Goal: Complete application form: Complete application form

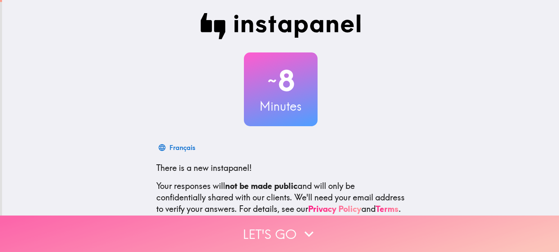
click at [304, 225] on icon "button" at bounding box center [309, 234] width 18 height 18
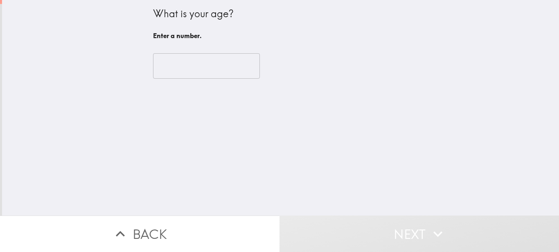
click at [181, 68] on input "number" at bounding box center [206, 65] width 107 height 25
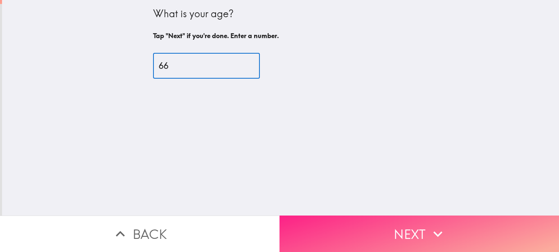
type input "66"
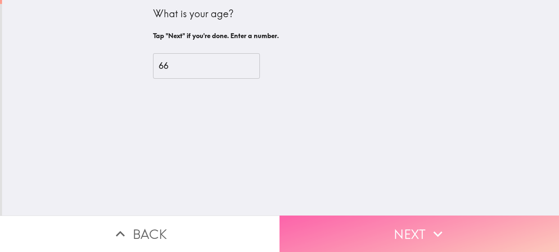
click at [319, 225] on button "Next" at bounding box center [420, 233] width 280 height 36
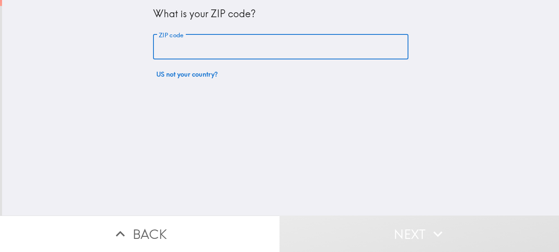
click at [229, 45] on input "ZIP code" at bounding box center [281, 46] width 256 height 25
type input "14222"
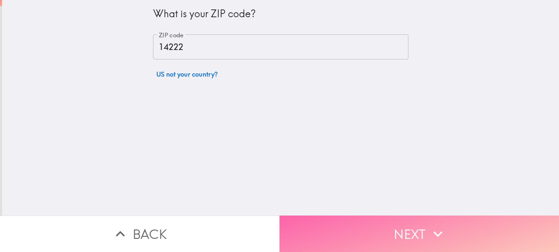
click at [370, 221] on button "Next" at bounding box center [420, 233] width 280 height 36
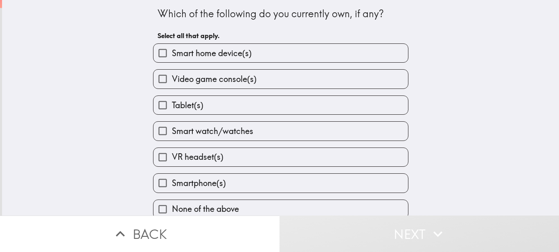
click at [187, 54] on span "Smart home device(s)" at bounding box center [212, 53] width 80 height 11
click at [172, 54] on input "Smart home device(s)" at bounding box center [163, 53] width 18 height 18
checkbox input "true"
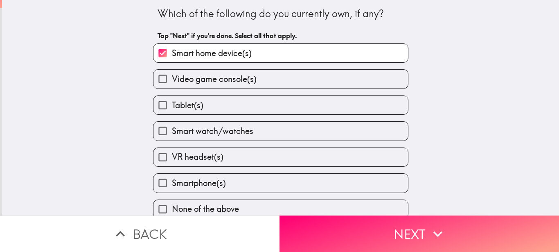
click at [190, 180] on span "Smartphone(s)" at bounding box center [199, 182] width 54 height 11
click at [172, 180] on input "Smartphone(s)" at bounding box center [163, 183] width 18 height 18
checkbox input "true"
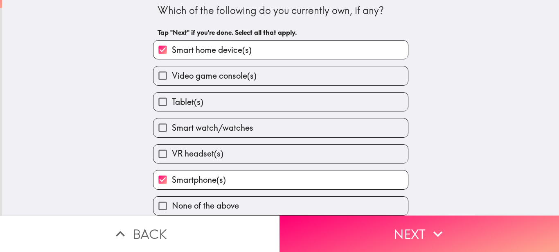
scroll to position [9, 0]
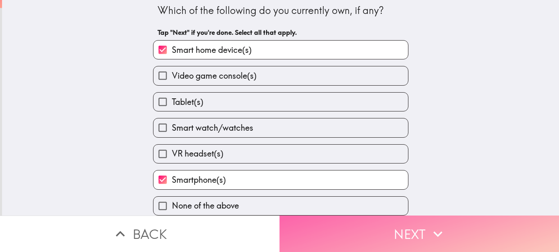
click at [424, 224] on button "Next" at bounding box center [420, 233] width 280 height 36
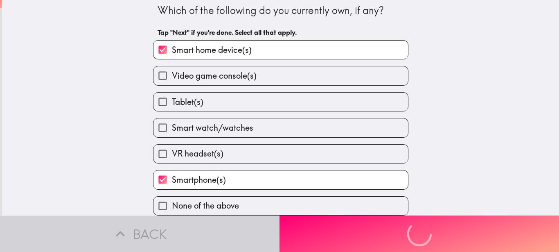
scroll to position [0, 0]
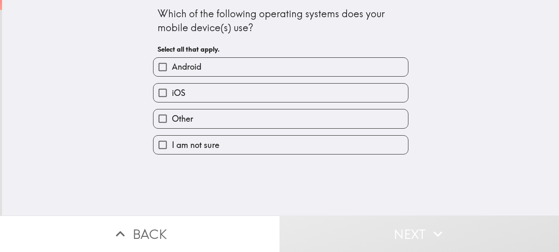
click at [194, 66] on span "Android" at bounding box center [186, 66] width 29 height 11
click at [172, 66] on input "Android" at bounding box center [163, 67] width 18 height 18
checkbox input "true"
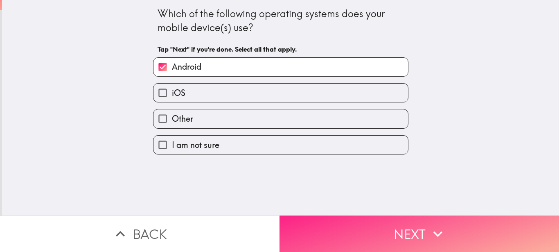
click at [365, 235] on button "Next" at bounding box center [420, 233] width 280 height 36
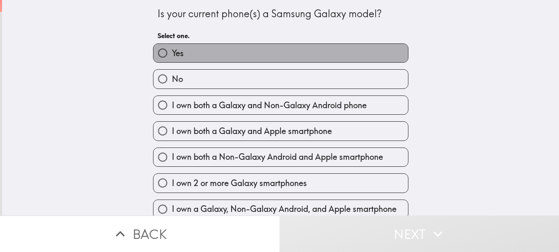
click at [176, 50] on span "Yes" at bounding box center [178, 53] width 12 height 11
click at [172, 50] on input "Yes" at bounding box center [163, 53] width 18 height 18
radio input "true"
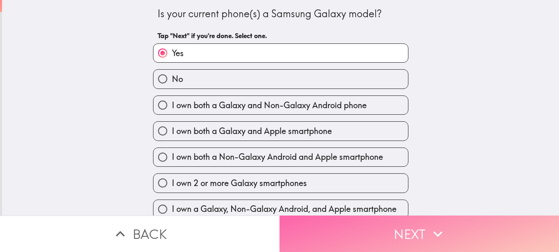
click at [357, 232] on button "Next" at bounding box center [420, 233] width 280 height 36
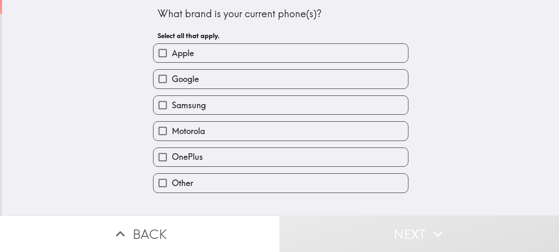
click at [178, 109] on span "Samsung" at bounding box center [189, 105] width 34 height 11
click at [172, 109] on input "Samsung" at bounding box center [163, 105] width 18 height 18
checkbox input "true"
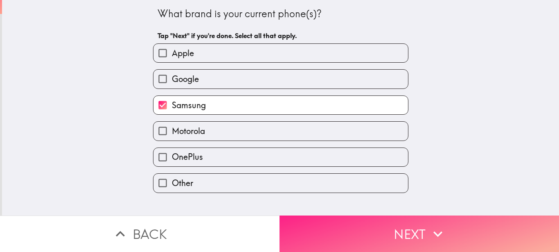
click at [319, 219] on button "Next" at bounding box center [420, 233] width 280 height 36
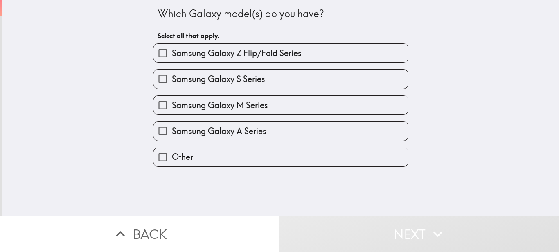
click at [247, 126] on span "Samsung Galaxy A Series" at bounding box center [219, 130] width 95 height 11
click at [172, 126] on input "Samsung Galaxy A Series" at bounding box center [163, 131] width 18 height 18
checkbox input "true"
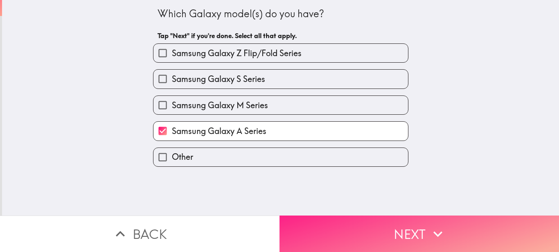
click at [355, 221] on button "Next" at bounding box center [420, 233] width 280 height 36
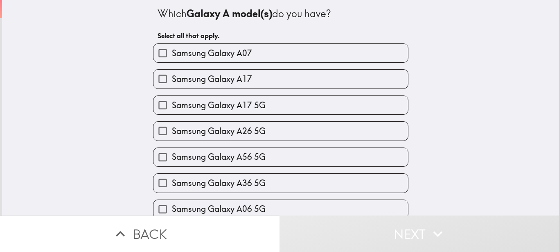
click at [479, 104] on div "Which Galaxy A model(s) do you have? Select all that apply. Samsung Galaxy A07 …" at bounding box center [280, 107] width 557 height 215
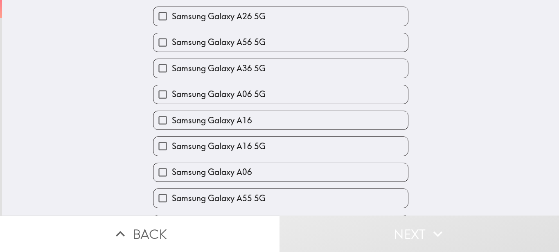
scroll to position [98, 0]
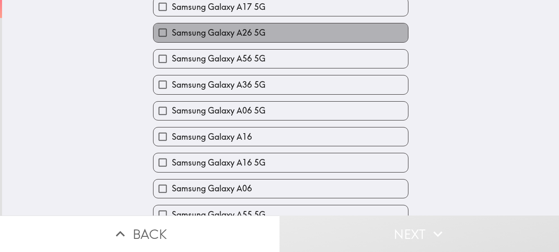
click at [237, 32] on span "Samsung Galaxy A26 5G" at bounding box center [219, 32] width 94 height 11
click at [172, 32] on input "Samsung Galaxy A26 5G" at bounding box center [163, 32] width 18 height 18
checkbox input "true"
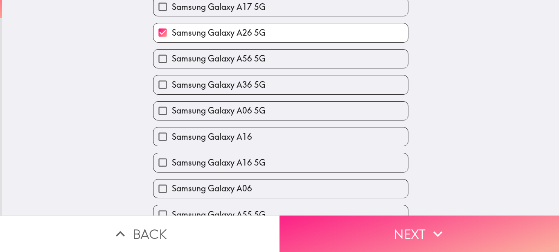
click at [397, 222] on button "Next" at bounding box center [420, 233] width 280 height 36
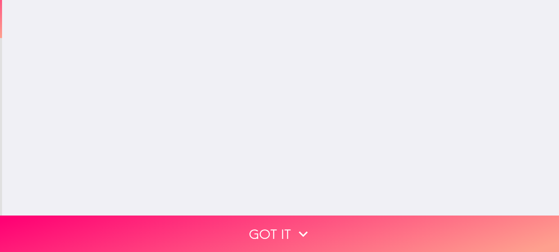
scroll to position [0, 0]
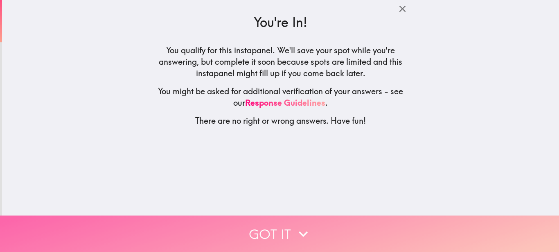
click at [283, 226] on button "Got it" at bounding box center [279, 233] width 559 height 36
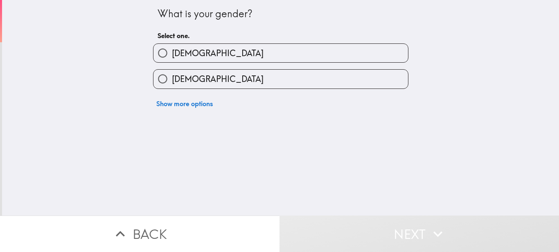
click at [179, 50] on span "[DEMOGRAPHIC_DATA]" at bounding box center [218, 53] width 92 height 11
click at [172, 50] on input "[DEMOGRAPHIC_DATA]" at bounding box center [163, 53] width 18 height 18
radio input "true"
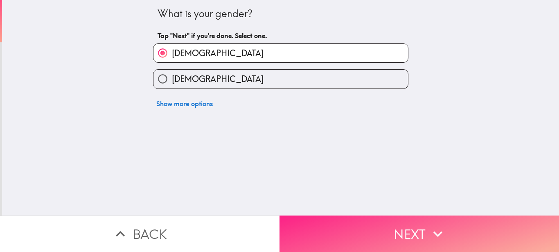
click at [326, 221] on button "Next" at bounding box center [420, 233] width 280 height 36
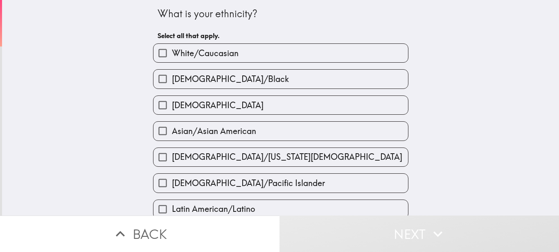
click at [206, 61] on label "White/Caucasian" at bounding box center [281, 53] width 255 height 18
click at [172, 61] on input "White/Caucasian" at bounding box center [163, 53] width 18 height 18
checkbox input "true"
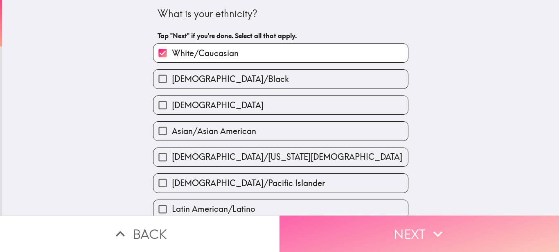
click at [310, 224] on button "Next" at bounding box center [420, 233] width 280 height 36
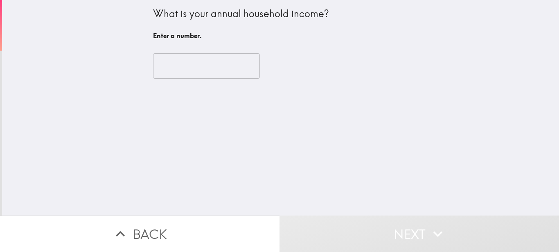
click at [182, 69] on input "number" at bounding box center [206, 65] width 107 height 25
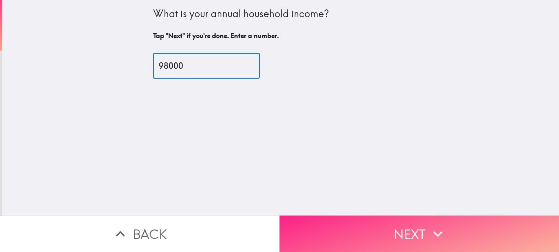
type input "98000"
click at [339, 229] on button "Next" at bounding box center [420, 233] width 280 height 36
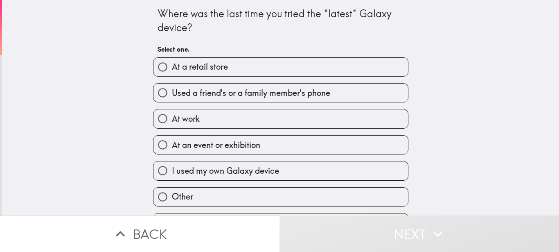
click at [233, 168] on span "I used my own Galaxy device" at bounding box center [225, 170] width 107 height 11
click at [172, 168] on input "I used my own Galaxy device" at bounding box center [163, 170] width 18 height 18
radio input "true"
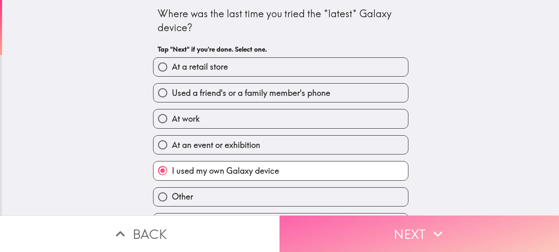
click at [323, 225] on button "Next" at bounding box center [420, 233] width 280 height 36
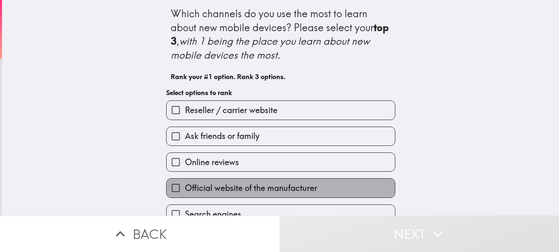
click at [273, 191] on span "Official website of the manufacturer" at bounding box center [251, 187] width 132 height 11
click at [185, 191] on input "Official website of the manufacturer" at bounding box center [176, 188] width 18 height 18
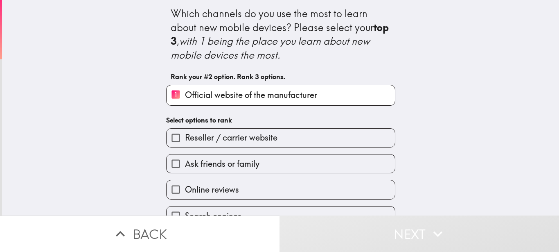
click at [475, 158] on div "Which channels do you use the most to learn about new mobile devices? Please se…" at bounding box center [280, 107] width 557 height 215
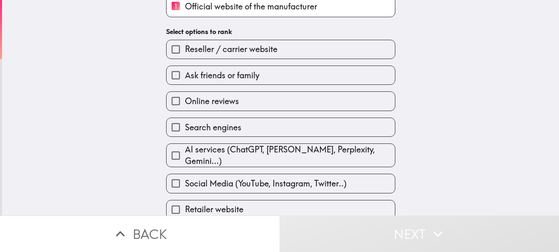
scroll to position [94, 0]
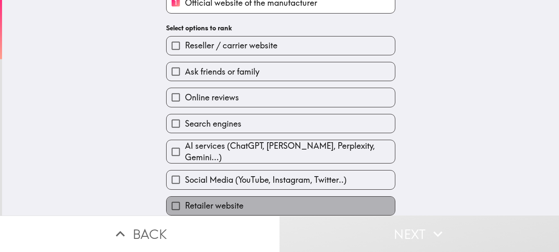
click at [198, 200] on span "Retailer website" at bounding box center [214, 205] width 59 height 11
click at [185, 199] on input "Retailer website" at bounding box center [176, 206] width 18 height 18
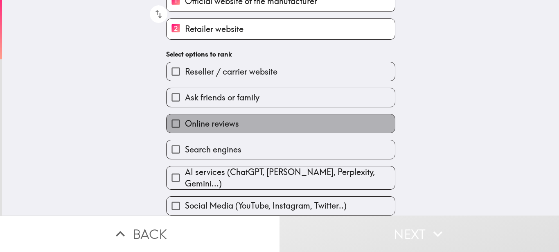
click at [200, 120] on span "Online reviews" at bounding box center [212, 123] width 54 height 11
click at [185, 120] on input "Online reviews" at bounding box center [176, 123] width 18 height 18
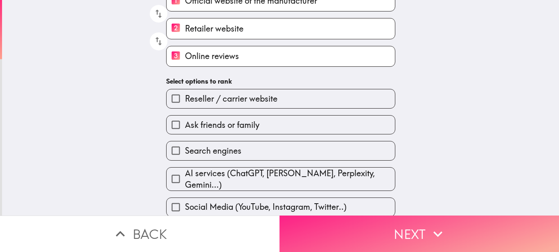
click at [335, 226] on button "Next" at bounding box center [420, 233] width 280 height 36
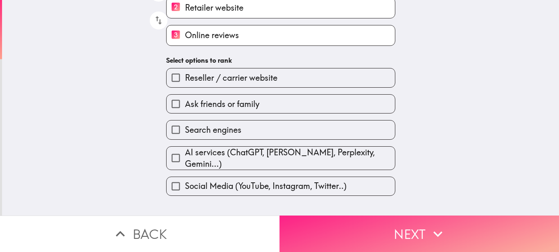
scroll to position [0, 0]
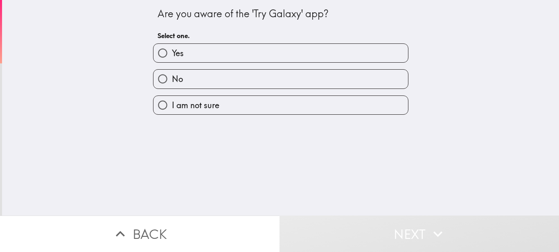
click at [174, 79] on span "No" at bounding box center [177, 78] width 11 height 11
click at [172, 79] on input "No" at bounding box center [163, 79] width 18 height 18
radio input "true"
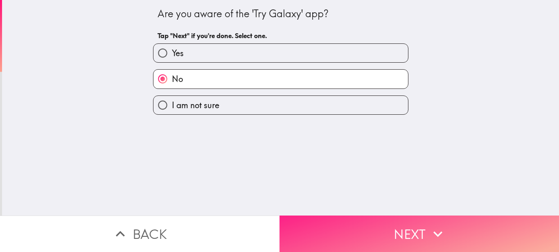
click at [319, 222] on button "Next" at bounding box center [420, 233] width 280 height 36
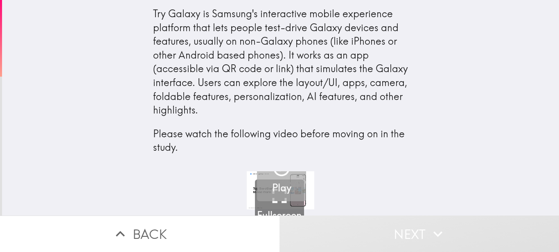
click at [272, 188] on h5 "Play" at bounding box center [281, 188] width 19 height 14
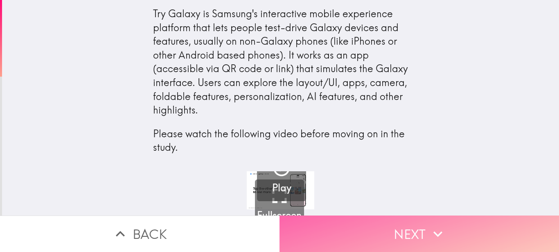
click at [353, 226] on button "Next" at bounding box center [420, 233] width 280 height 36
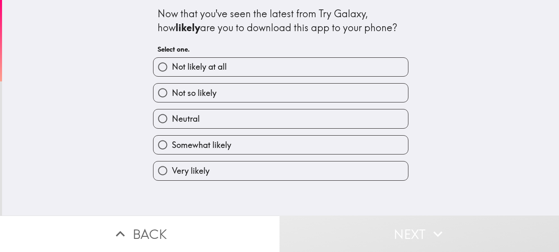
click at [224, 172] on label "Very likely" at bounding box center [281, 170] width 255 height 18
click at [172, 172] on input "Very likely" at bounding box center [163, 170] width 18 height 18
radio input "true"
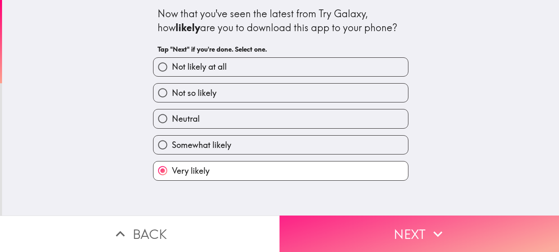
click at [323, 226] on button "Next" at bounding box center [420, 233] width 280 height 36
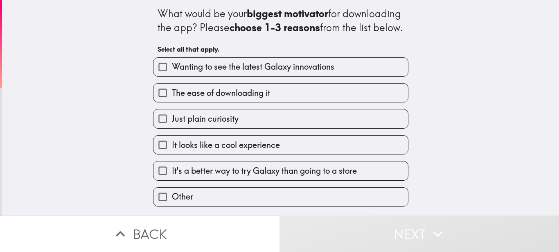
click at [192, 72] on span "Wanting to see the latest Galaxy innovations" at bounding box center [253, 66] width 163 height 11
click at [172, 76] on input "Wanting to see the latest Galaxy innovations" at bounding box center [163, 67] width 18 height 18
checkbox input "true"
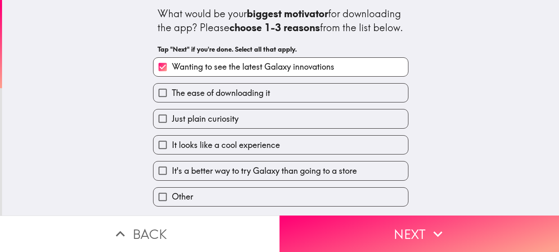
click at [262, 176] on span "It's a better way to try Galaxy than going to a store" at bounding box center [264, 170] width 185 height 11
click at [172, 180] on input "It's a better way to try Galaxy than going to a store" at bounding box center [163, 170] width 18 height 18
checkbox input "true"
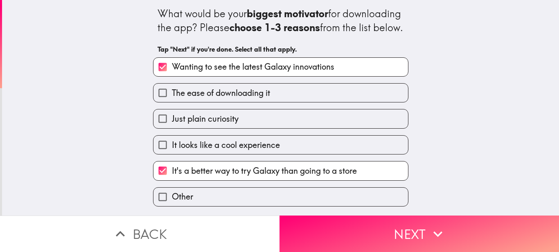
click at [491, 183] on div "What would be your biggest motivator for downloading the app? Please choose 1-3…" at bounding box center [280, 107] width 557 height 215
click at [190, 119] on span "Just plain curiosity" at bounding box center [205, 118] width 67 height 11
click at [172, 119] on input "Just plain curiosity" at bounding box center [163, 118] width 18 height 18
checkbox input "true"
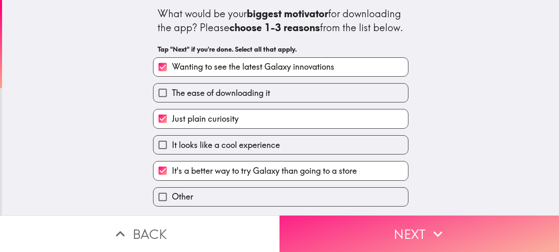
click at [335, 220] on button "Next" at bounding box center [420, 233] width 280 height 36
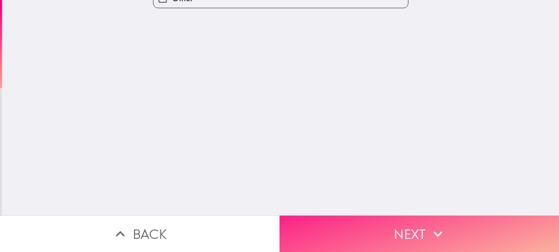
scroll to position [0, 0]
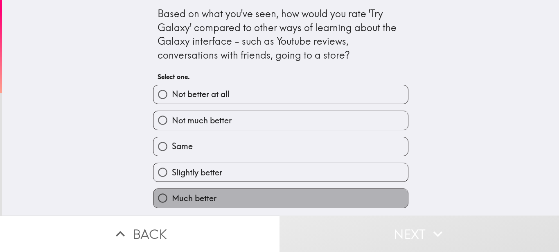
click at [206, 195] on span "Much better" at bounding box center [194, 197] width 45 height 11
click at [172, 195] on input "Much better" at bounding box center [163, 198] width 18 height 18
radio input "true"
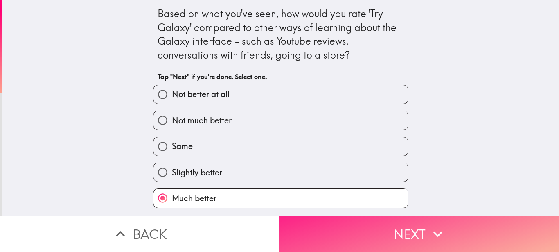
click at [300, 234] on button "Next" at bounding box center [420, 233] width 280 height 36
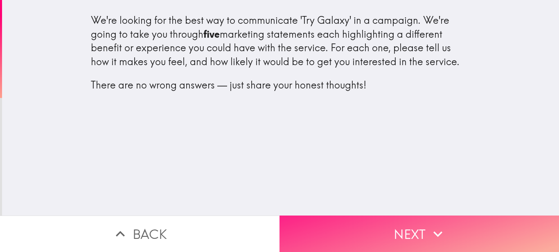
click at [329, 233] on button "Next" at bounding box center [420, 233] width 280 height 36
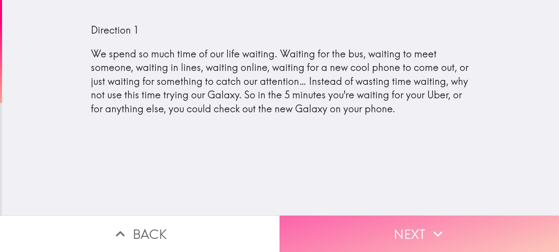
click at [345, 231] on button "Next" at bounding box center [420, 233] width 280 height 36
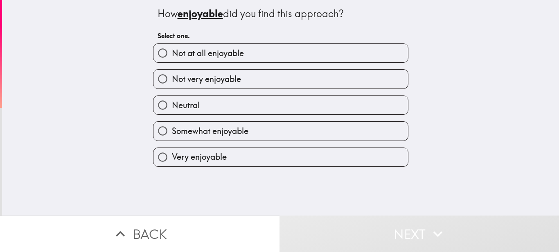
click at [209, 156] on span "Very enjoyable" at bounding box center [199, 156] width 55 height 11
click at [172, 156] on input "Very enjoyable" at bounding box center [163, 157] width 18 height 18
radio input "true"
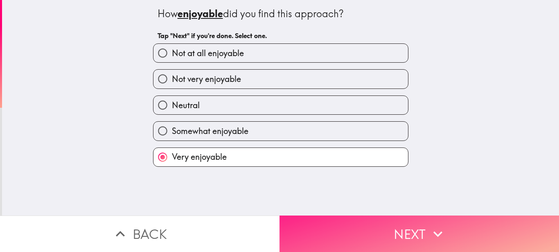
click at [299, 219] on button "Next" at bounding box center [420, 233] width 280 height 36
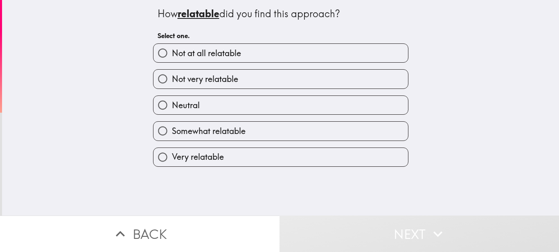
click at [200, 156] on span "Very relatable" at bounding box center [198, 156] width 52 height 11
click at [172, 156] on input "Very relatable" at bounding box center [163, 157] width 18 height 18
radio input "true"
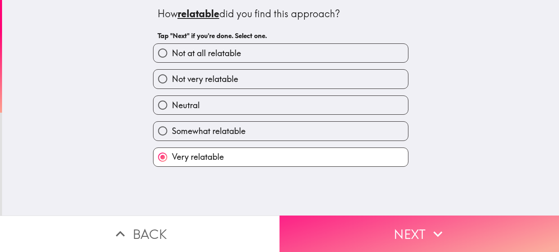
click at [304, 222] on button "Next" at bounding box center [420, 233] width 280 height 36
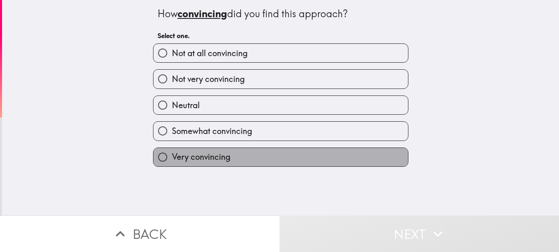
click at [193, 158] on span "Very convincing" at bounding box center [201, 156] width 59 height 11
click at [172, 158] on input "Very convincing" at bounding box center [163, 157] width 18 height 18
radio input "true"
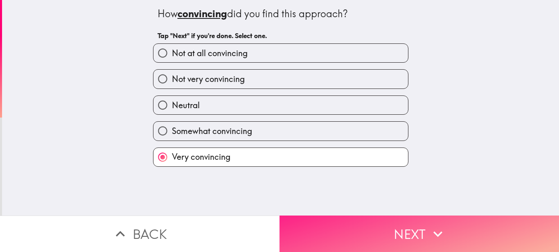
click at [328, 222] on button "Next" at bounding box center [420, 233] width 280 height 36
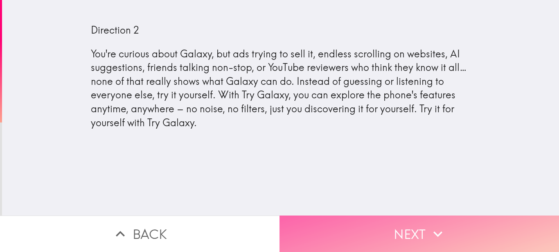
click at [335, 224] on button "Next" at bounding box center [420, 233] width 280 height 36
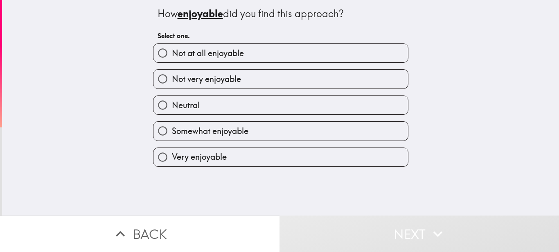
click at [228, 158] on label "Very enjoyable" at bounding box center [281, 157] width 255 height 18
click at [172, 158] on input "Very enjoyable" at bounding box center [163, 157] width 18 height 18
radio input "true"
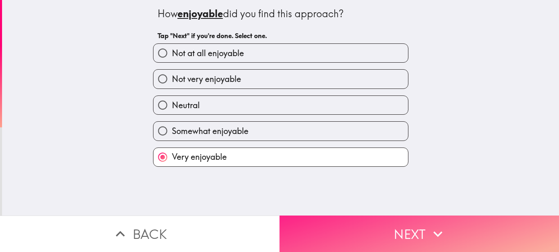
click at [310, 227] on button "Next" at bounding box center [420, 233] width 280 height 36
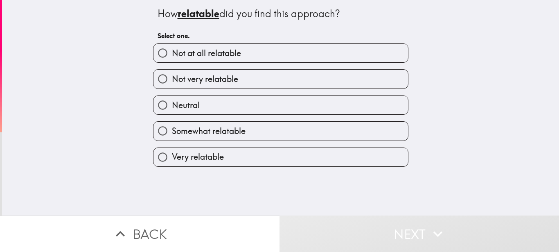
click at [200, 156] on span "Very relatable" at bounding box center [198, 156] width 52 height 11
click at [172, 156] on input "Very relatable" at bounding box center [163, 157] width 18 height 18
radio input "true"
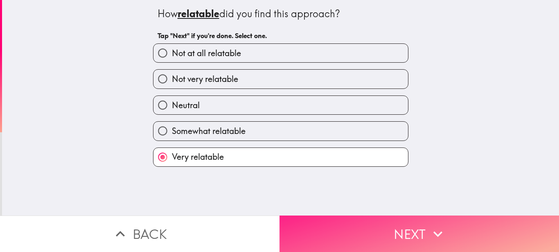
click at [302, 222] on button "Next" at bounding box center [420, 233] width 280 height 36
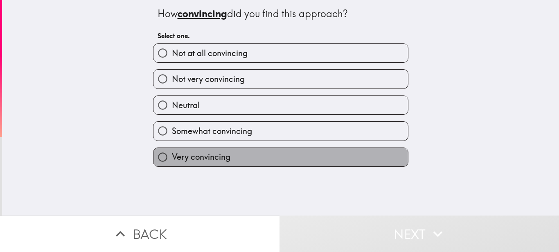
click at [193, 158] on span "Very convincing" at bounding box center [201, 156] width 59 height 11
click at [172, 158] on input "Very convincing" at bounding box center [163, 157] width 18 height 18
radio input "true"
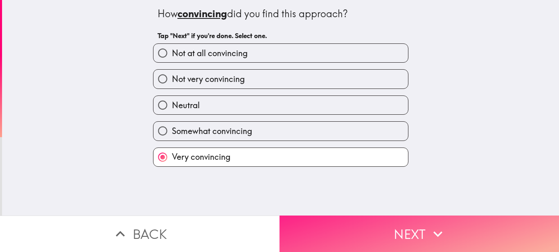
click at [312, 225] on button "Next" at bounding box center [420, 233] width 280 height 36
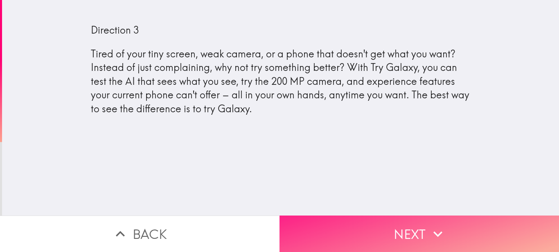
click at [312, 225] on button "Next" at bounding box center [420, 233] width 280 height 36
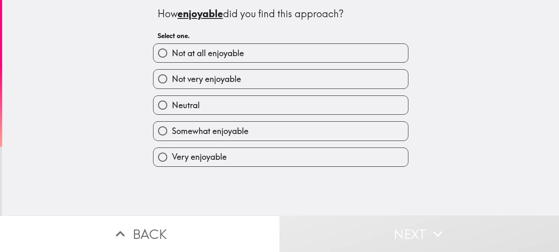
click at [258, 136] on label "Somewhat enjoyable" at bounding box center [281, 131] width 255 height 18
click at [172, 136] on input "Somewhat enjoyable" at bounding box center [163, 131] width 18 height 18
radio input "true"
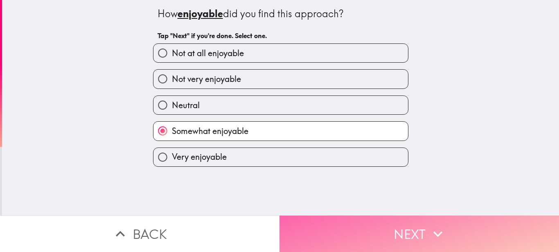
click at [305, 233] on button "Next" at bounding box center [420, 233] width 280 height 36
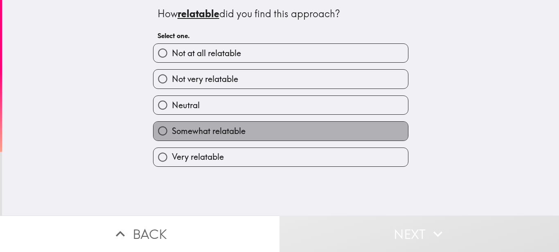
click at [226, 131] on span "Somewhat relatable" at bounding box center [209, 130] width 74 height 11
click at [172, 131] on input "Somewhat relatable" at bounding box center [163, 131] width 18 height 18
radio input "true"
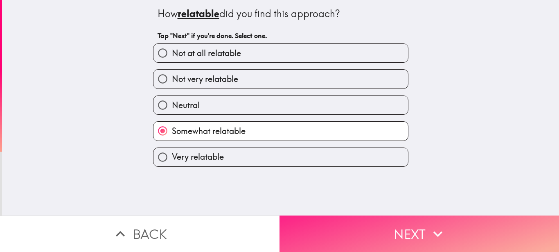
click at [291, 225] on button "Next" at bounding box center [420, 233] width 280 height 36
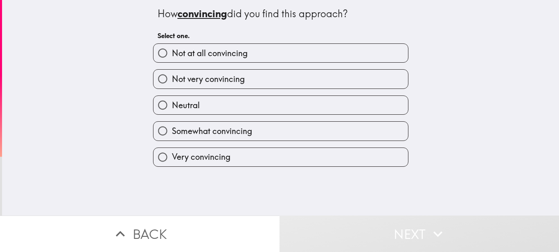
click at [195, 132] on span "Somewhat convincing" at bounding box center [212, 130] width 80 height 11
click at [172, 132] on input "Somewhat convincing" at bounding box center [163, 131] width 18 height 18
radio input "true"
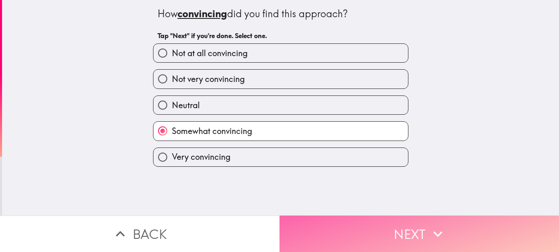
click at [317, 234] on button "Next" at bounding box center [420, 233] width 280 height 36
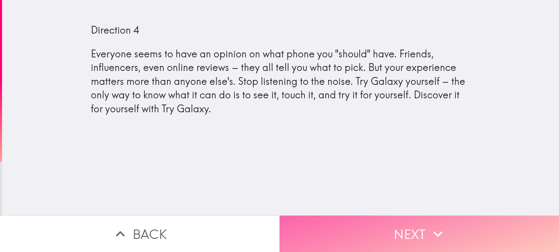
click at [317, 234] on button "Next" at bounding box center [420, 233] width 280 height 36
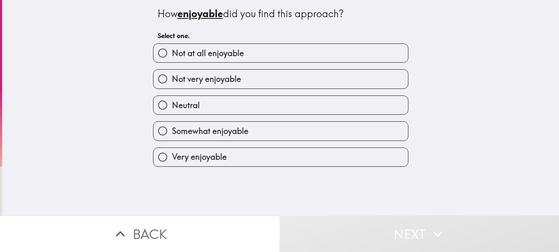
click at [276, 159] on label "Very enjoyable" at bounding box center [281, 157] width 255 height 18
click at [172, 159] on input "Very enjoyable" at bounding box center [163, 157] width 18 height 18
radio input "true"
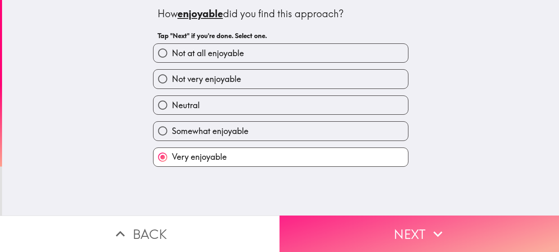
click at [299, 226] on button "Next" at bounding box center [420, 233] width 280 height 36
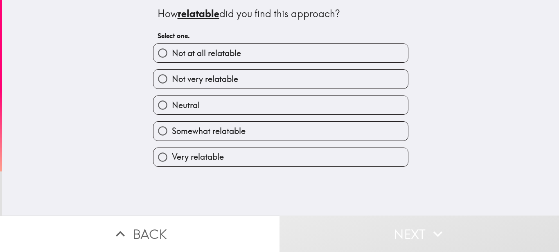
click at [276, 158] on label "Very relatable" at bounding box center [281, 157] width 255 height 18
click at [172, 158] on input "Very relatable" at bounding box center [163, 157] width 18 height 18
radio input "true"
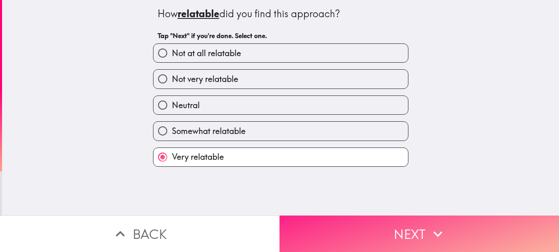
click at [301, 228] on button "Next" at bounding box center [420, 233] width 280 height 36
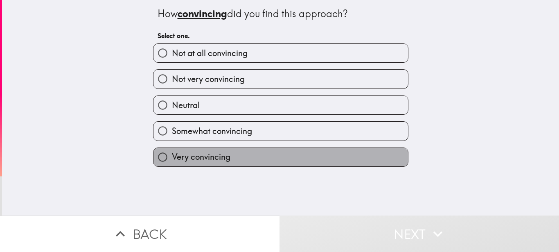
click at [219, 156] on span "Very convincing" at bounding box center [201, 156] width 59 height 11
click at [172, 156] on input "Very convincing" at bounding box center [163, 157] width 18 height 18
radio input "true"
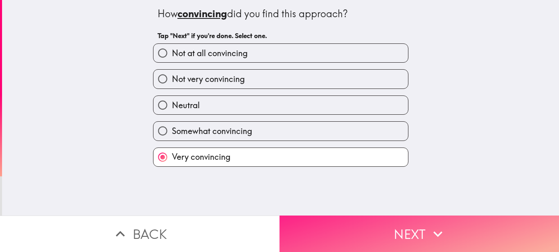
click at [290, 215] on button "Next" at bounding box center [420, 233] width 280 height 36
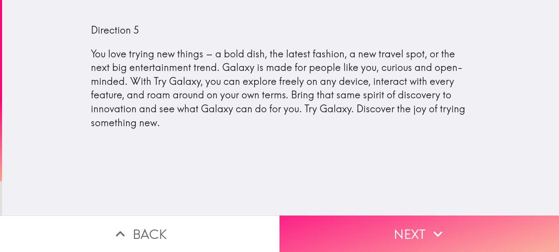
click at [290, 215] on button "Next" at bounding box center [420, 233] width 280 height 36
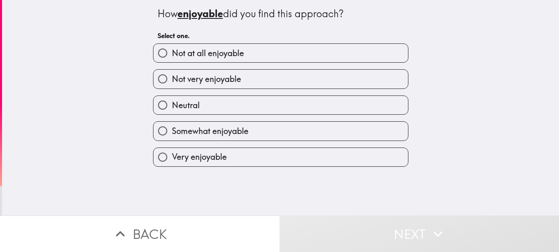
click at [273, 159] on label "Very enjoyable" at bounding box center [281, 157] width 255 height 18
click at [172, 159] on input "Very enjoyable" at bounding box center [163, 157] width 18 height 18
radio input "true"
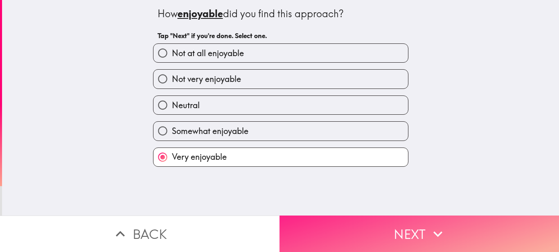
click at [303, 225] on button "Next" at bounding box center [420, 233] width 280 height 36
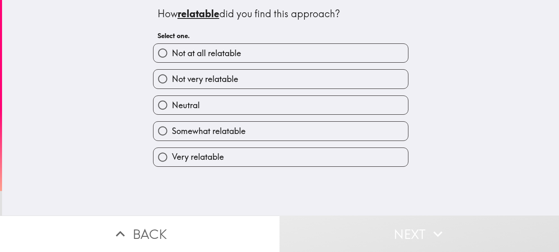
click at [238, 157] on label "Very relatable" at bounding box center [281, 157] width 255 height 18
click at [172, 157] on input "Very relatable" at bounding box center [163, 157] width 18 height 18
radio input "true"
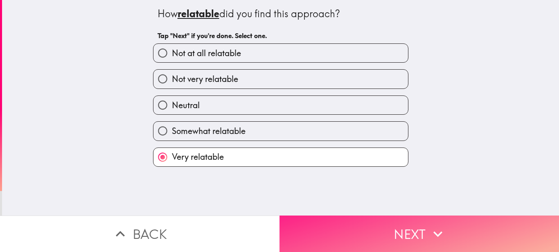
click at [291, 226] on button "Next" at bounding box center [420, 233] width 280 height 36
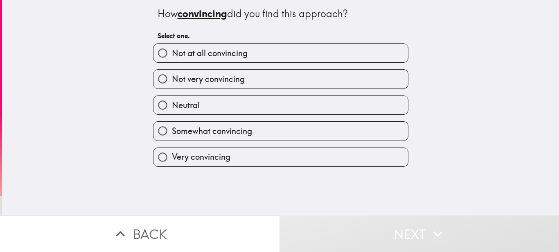
click at [238, 158] on label "Very convincing" at bounding box center [281, 157] width 255 height 18
click at [172, 158] on input "Very convincing" at bounding box center [163, 157] width 18 height 18
radio input "true"
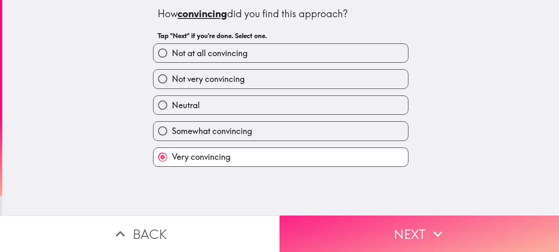
click at [287, 221] on button "Next" at bounding box center [420, 233] width 280 height 36
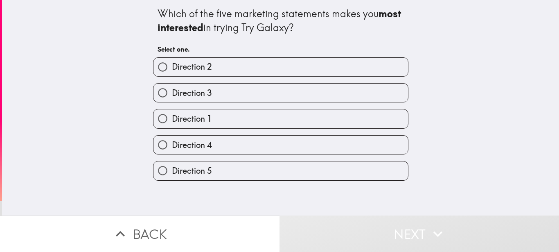
click at [213, 165] on label "Direction 5" at bounding box center [281, 170] width 255 height 18
click at [172, 165] on input "Direction 5" at bounding box center [163, 170] width 18 height 18
radio input "true"
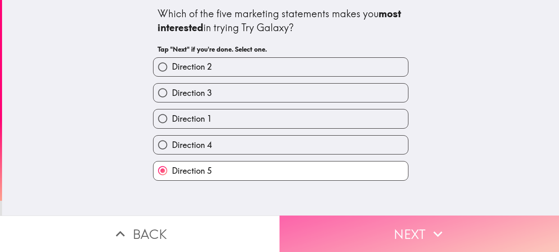
click at [295, 222] on button "Next" at bounding box center [420, 233] width 280 height 36
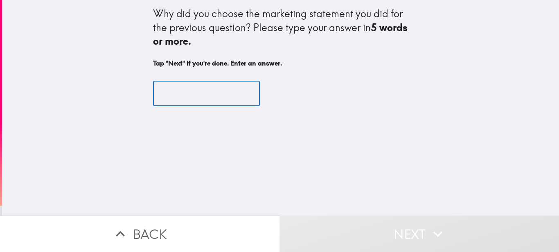
click at [184, 95] on input "text" at bounding box center [206, 93] width 107 height 25
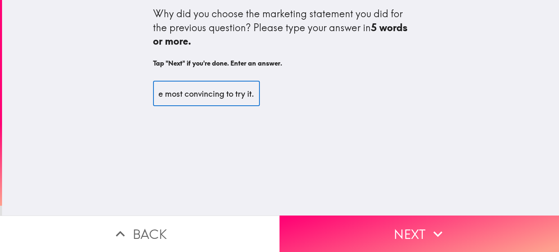
scroll to position [0, 181]
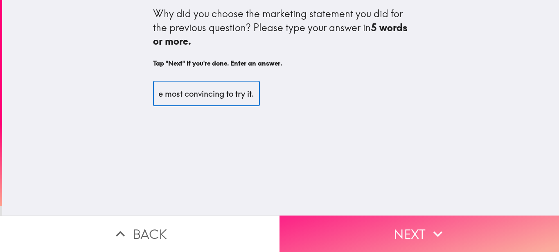
type input "it just makes the most sense to me. and also the most convincing to try it."
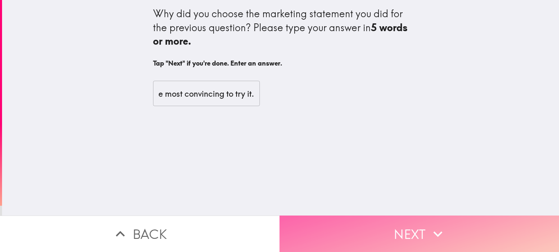
click at [303, 216] on button "Next" at bounding box center [420, 233] width 280 height 36
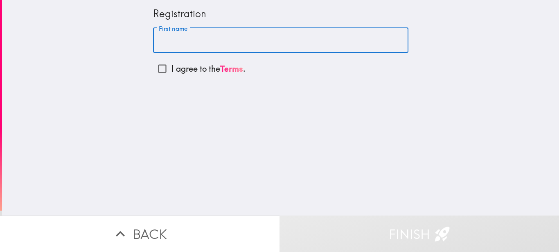
click at [221, 41] on input "First name" at bounding box center [281, 40] width 256 height 25
type input "[PERSON_NAME]"
click at [154, 70] on input "I agree to the Terms ." at bounding box center [162, 68] width 18 height 18
checkbox input "true"
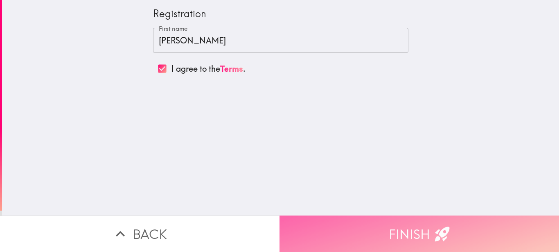
click at [336, 233] on button "Finish" at bounding box center [420, 233] width 280 height 36
